Goal: Obtain resource: Download file/media

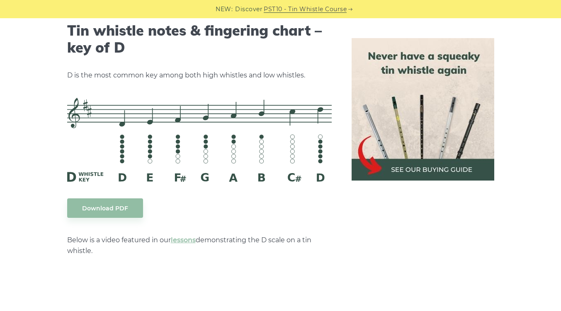
scroll to position [1304, 0]
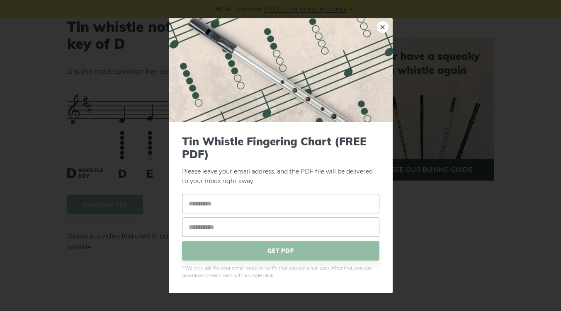
drag, startPoint x: 330, startPoint y: 173, endPoint x: 317, endPoint y: 169, distance: 13.5
drag, startPoint x: 216, startPoint y: 205, endPoint x: 216, endPoint y: 210, distance: 4.6
click at [216, 210] on input "text" at bounding box center [280, 203] width 197 height 19
type input "**********"
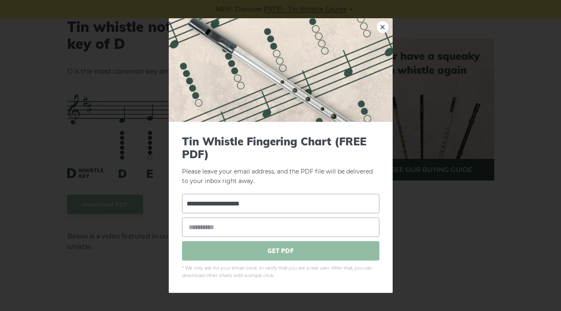
click at [278, 243] on span "GET PDF" at bounding box center [280, 251] width 197 height 19
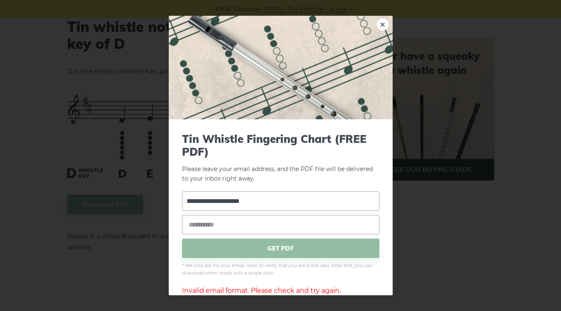
drag, startPoint x: 285, startPoint y: 201, endPoint x: 177, endPoint y: 195, distance: 108.8
click at [177, 195] on div "**********" at bounding box center [281, 214] width 224 height 191
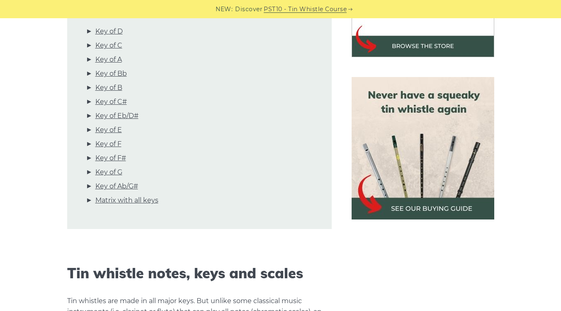
scroll to position [207, 0]
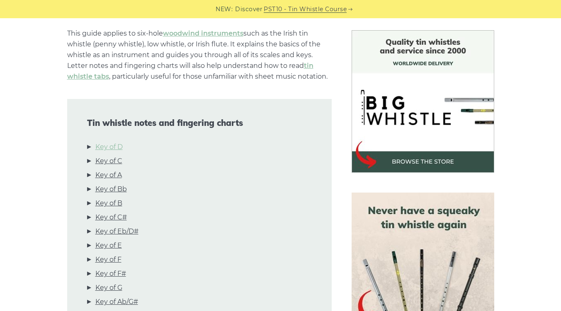
click at [108, 143] on link "Key of D" at bounding box center [108, 147] width 27 height 11
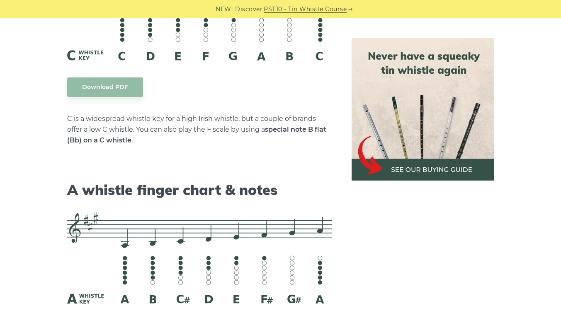
scroll to position [2079, 0]
